Goal: Task Accomplishment & Management: Check status

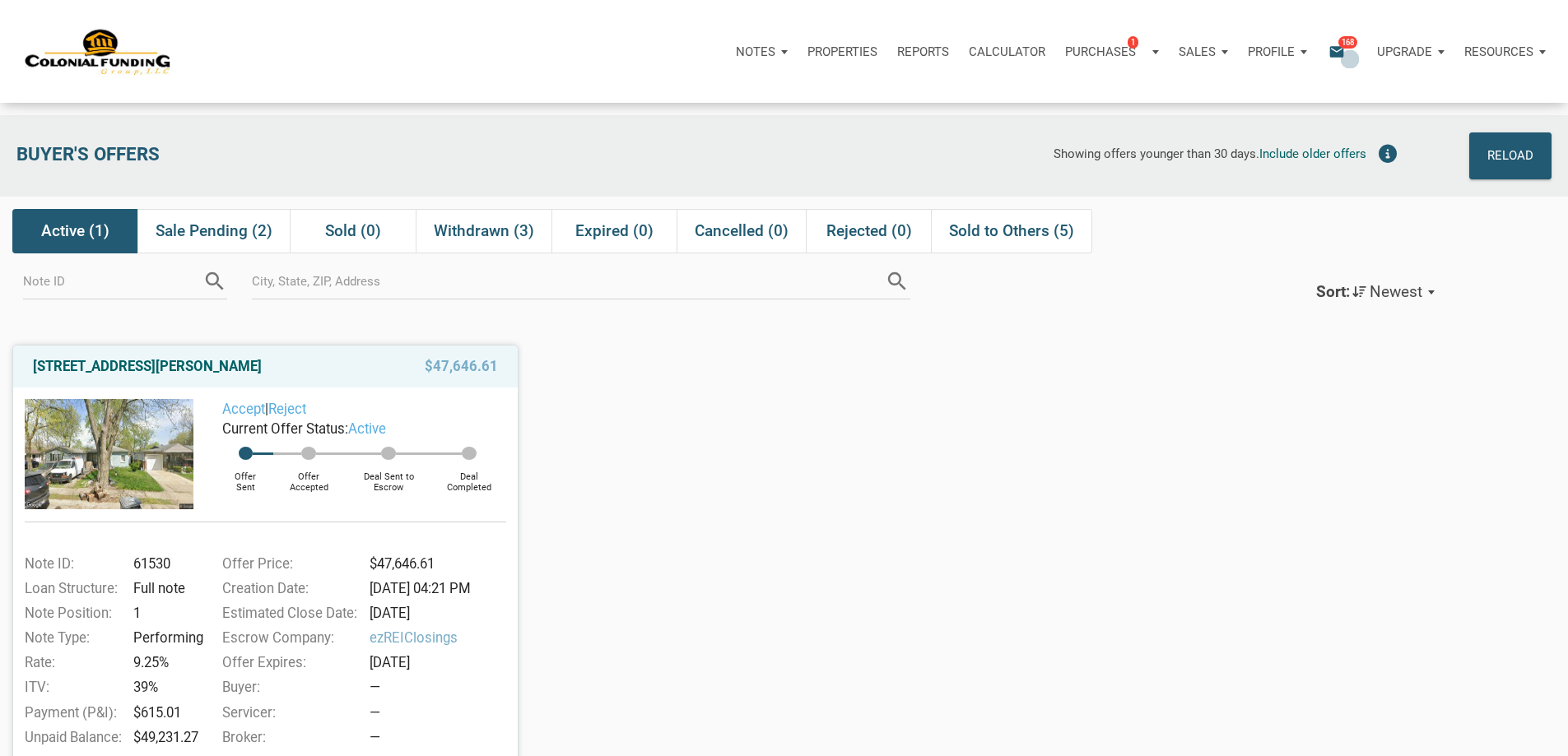
click at [1326, 53] on icon "email" at bounding box center [1336, 51] width 20 height 19
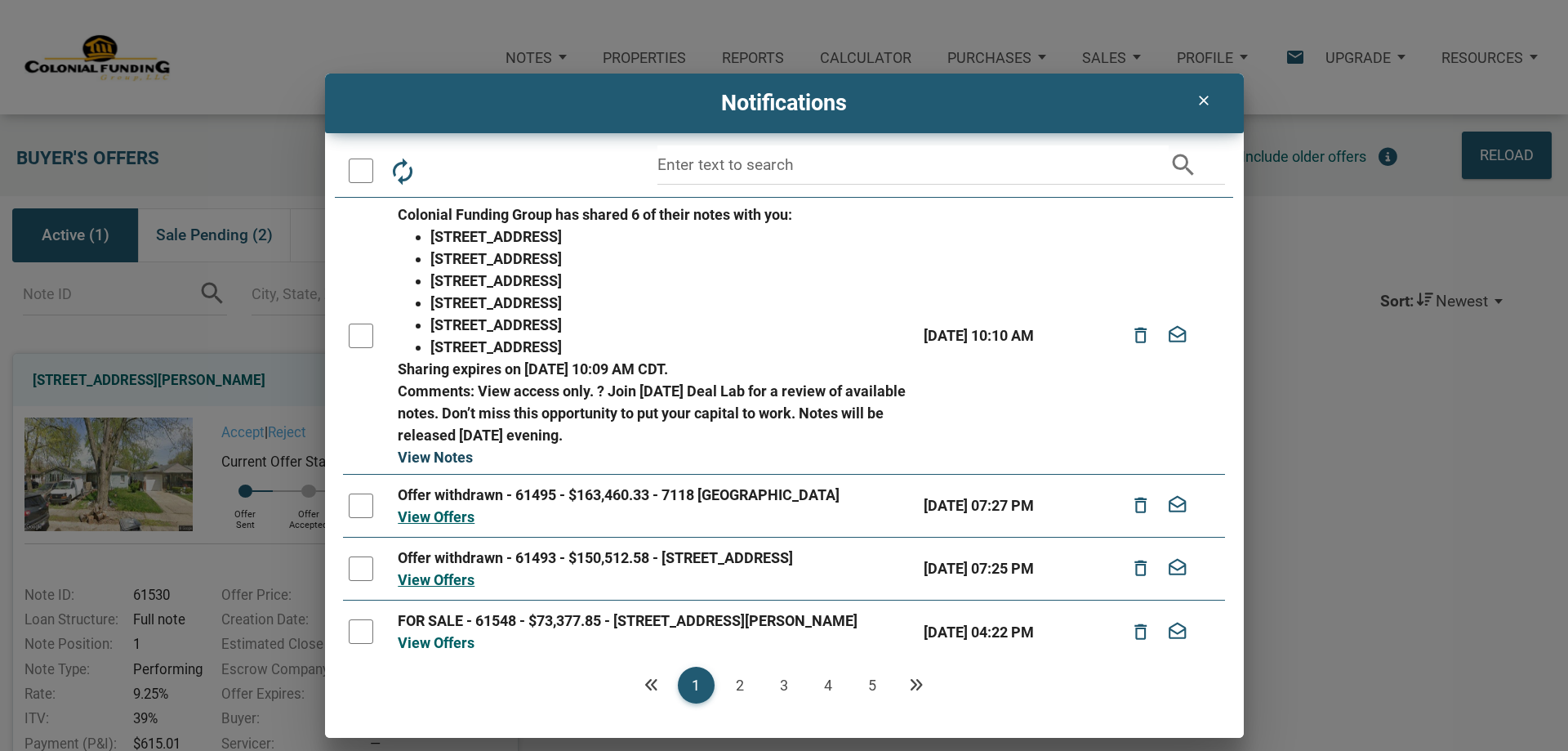
click at [431, 452] on link "View Notes" at bounding box center [436, 456] width 75 height 17
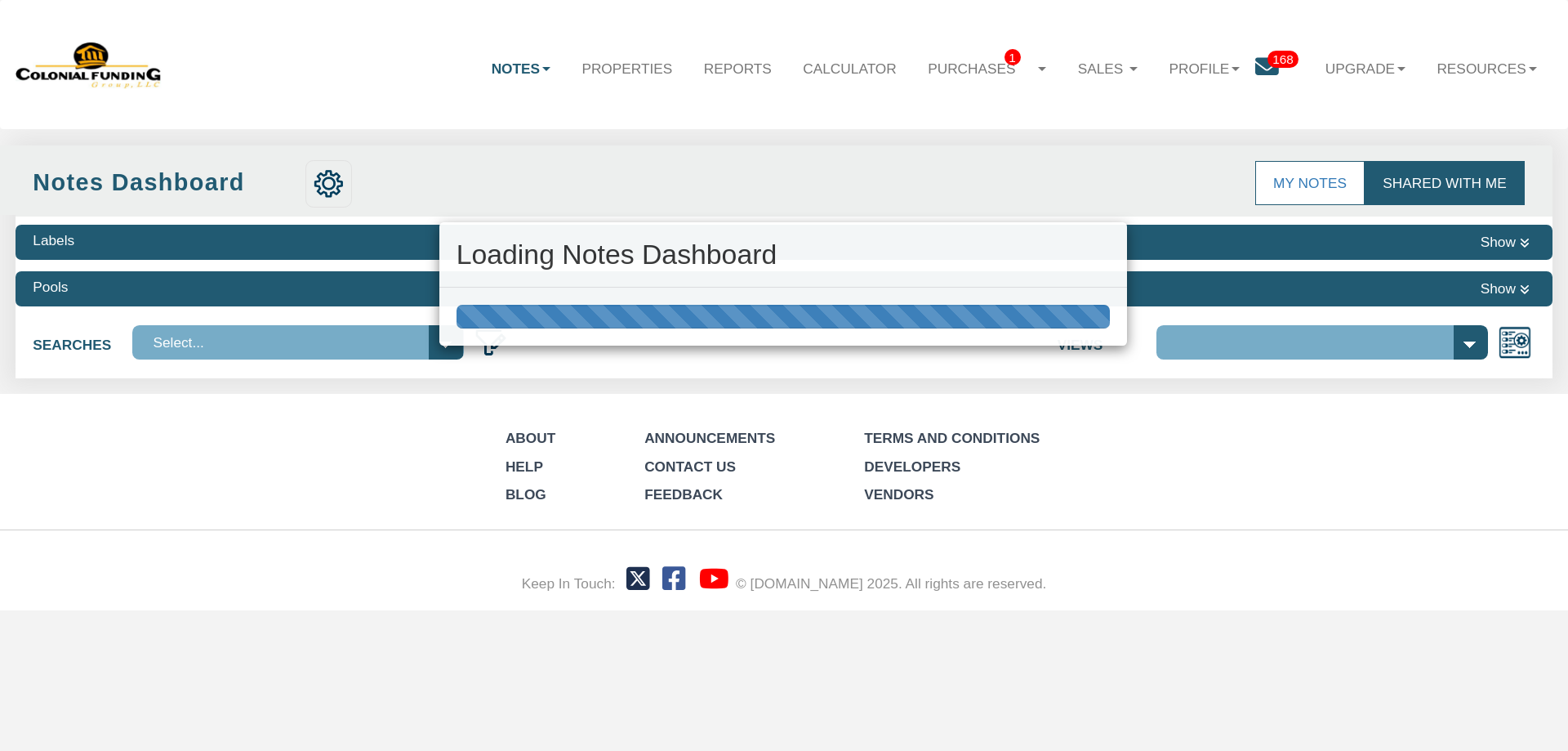
select select "316"
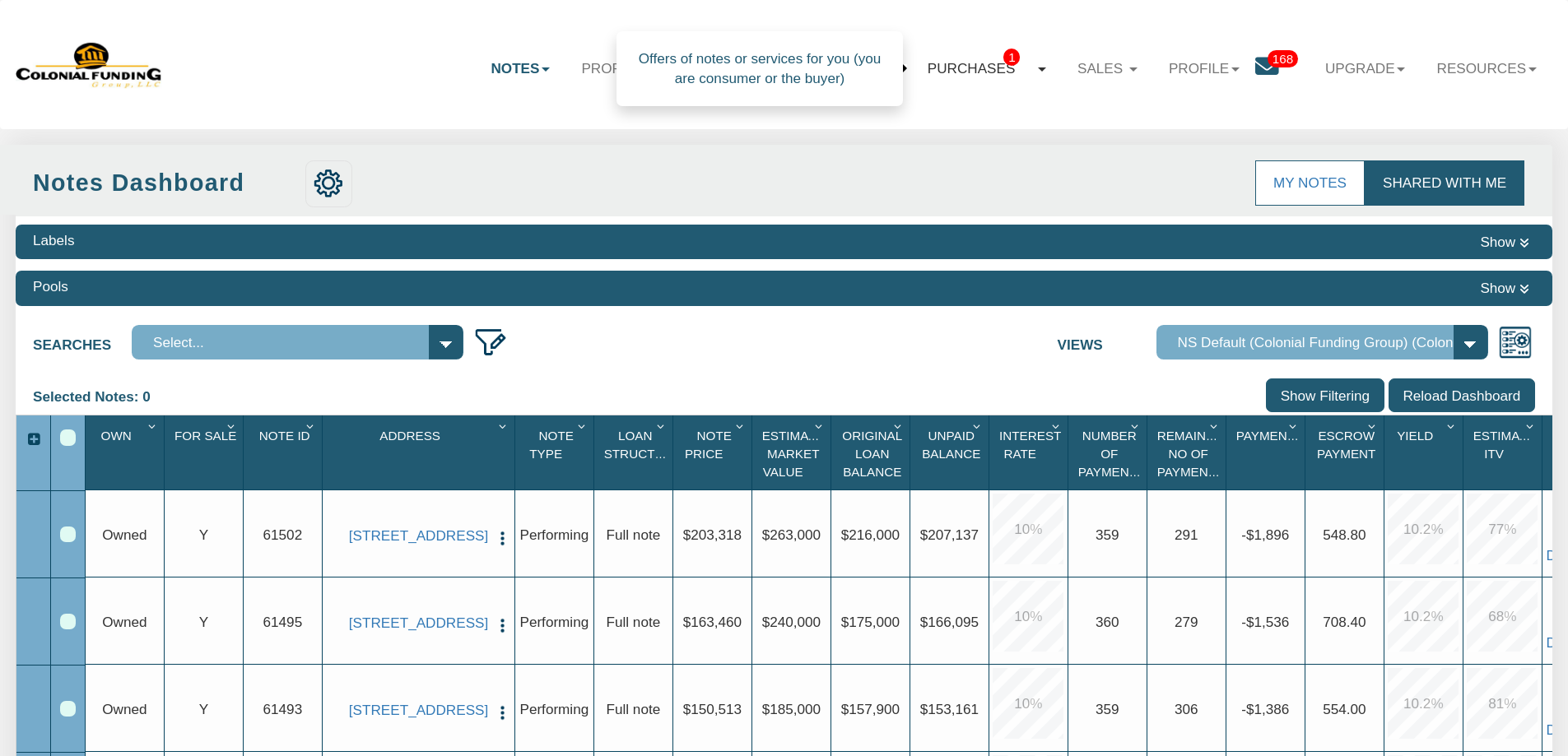
click at [1003, 62] on span "1" at bounding box center [1012, 57] width 16 height 17
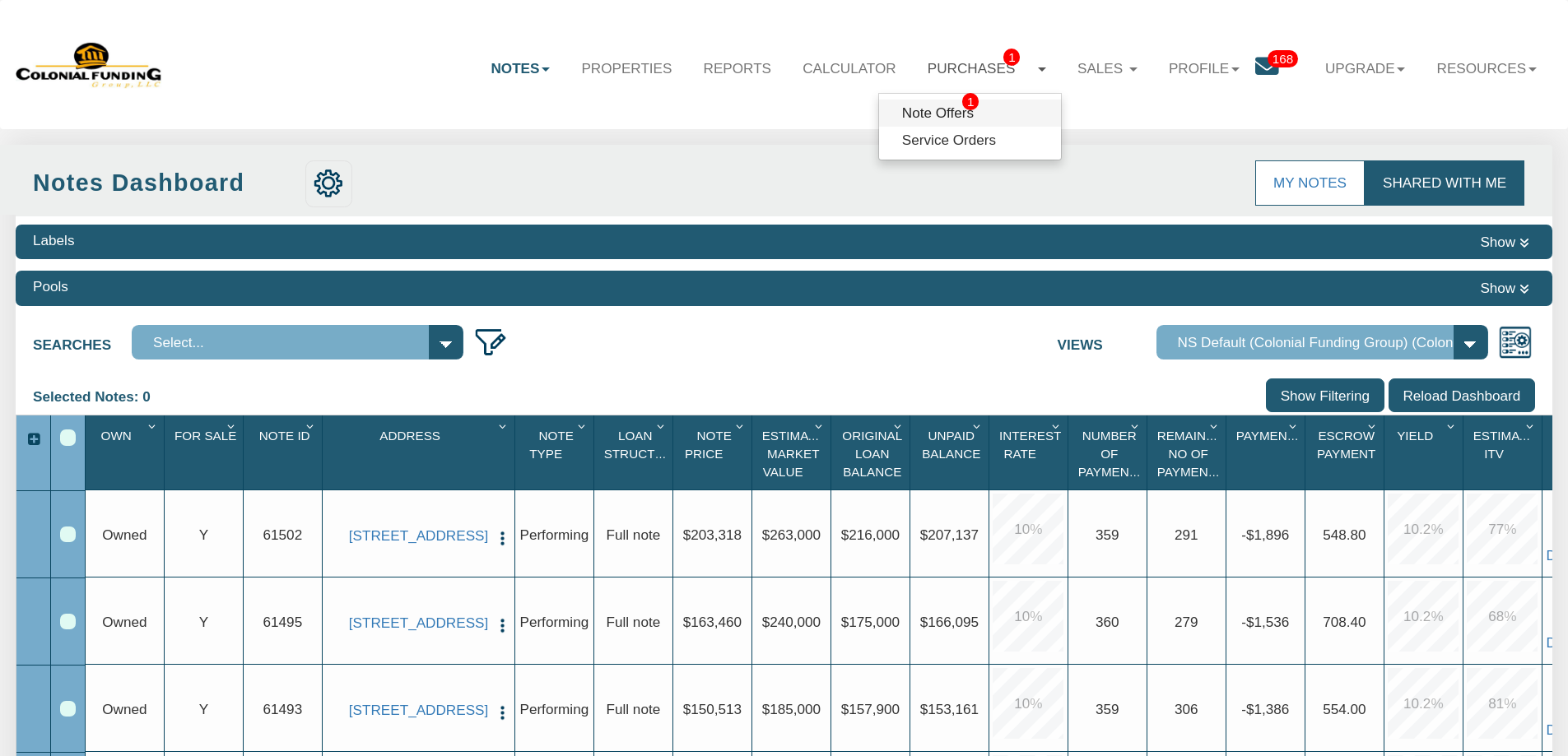
click at [962, 108] on span "1" at bounding box center [970, 101] width 16 height 17
